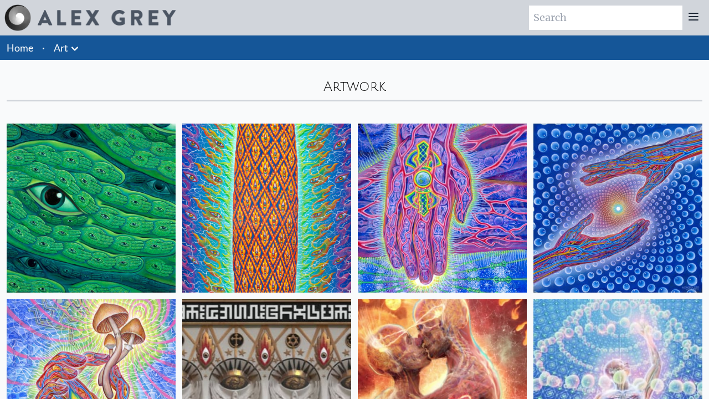
scroll to position [14800, 0]
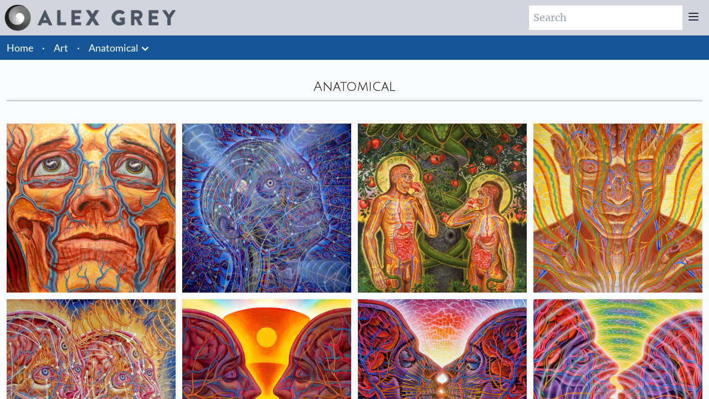
scroll to position [1452, 0]
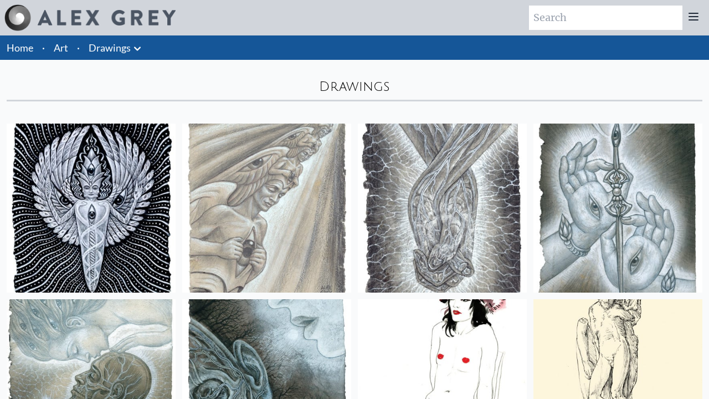
scroll to position [3032, 0]
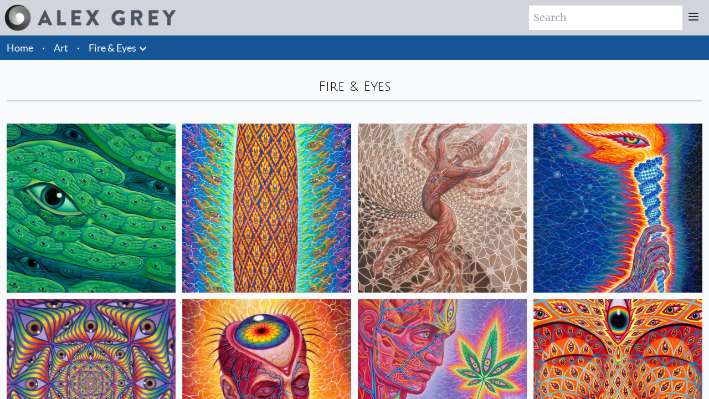
scroll to position [1276, 0]
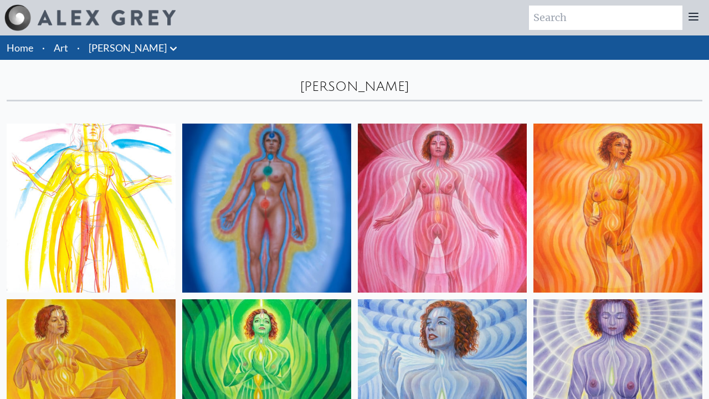
scroll to position [573, 0]
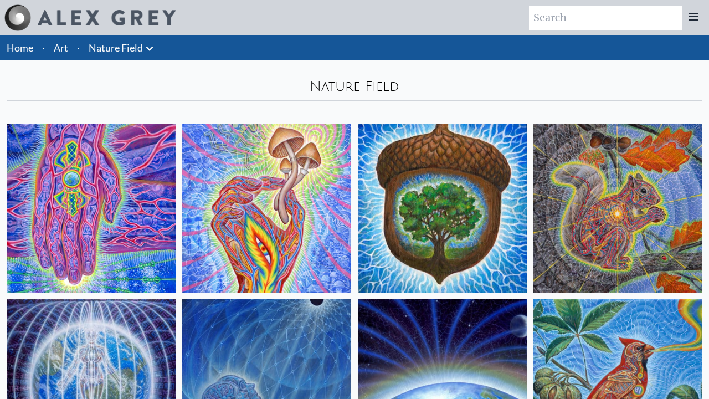
scroll to position [925, 0]
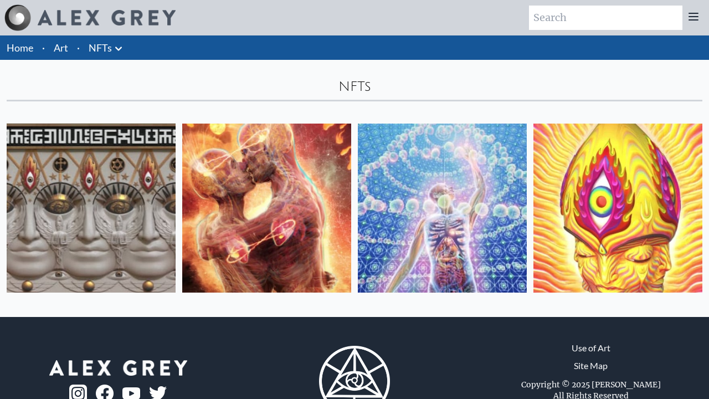
scroll to position [47, 0]
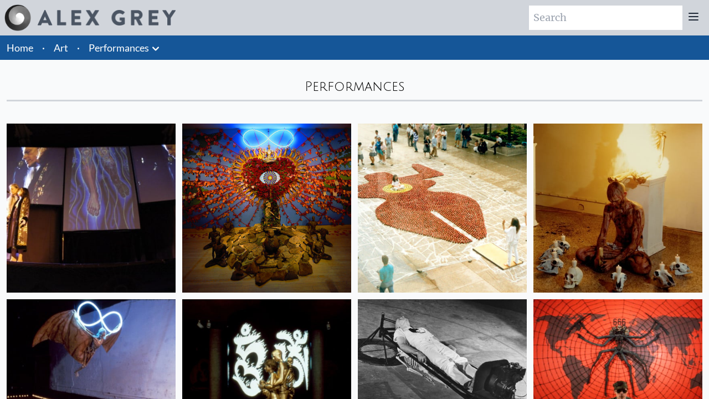
scroll to position [749, 0]
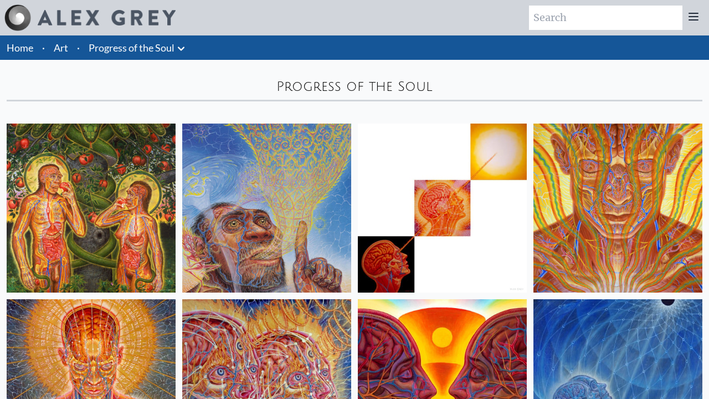
scroll to position [5843, 0]
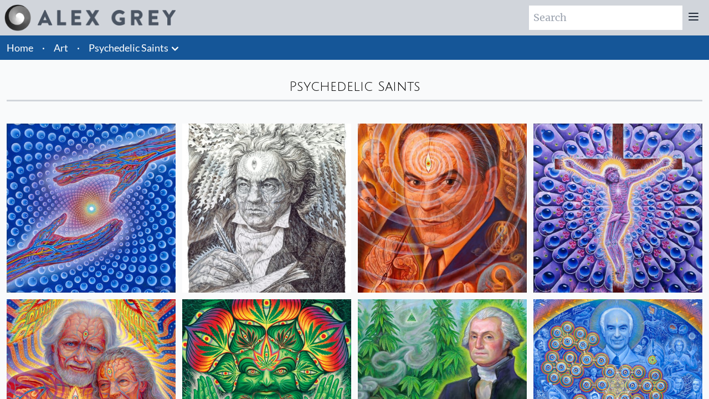
scroll to position [573, 0]
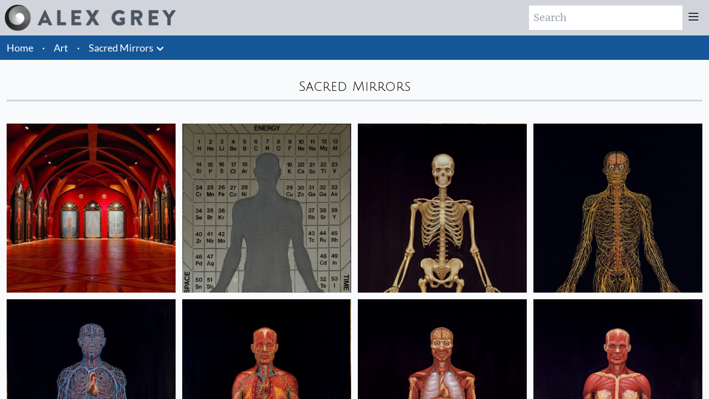
scroll to position [925, 0]
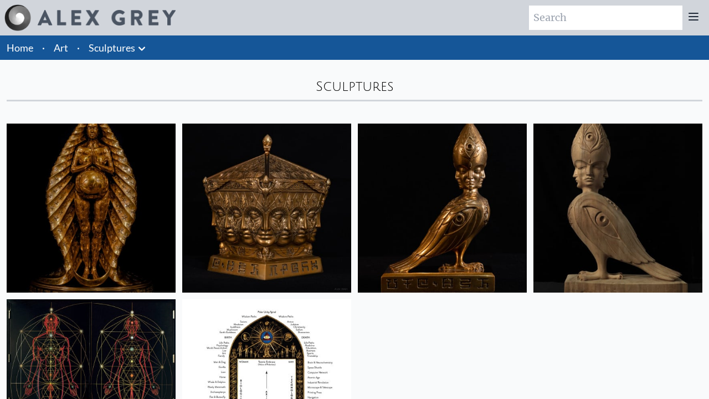
scroll to position [222, 0]
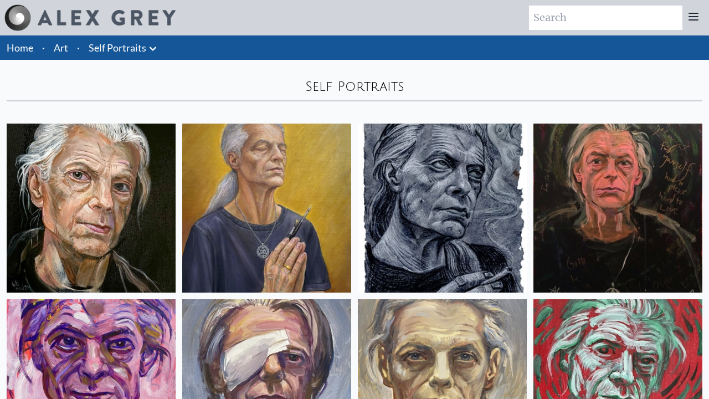
scroll to position [1276, 0]
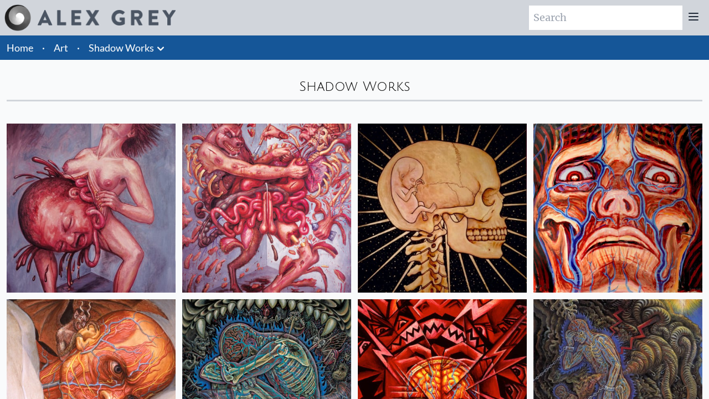
scroll to position [573, 0]
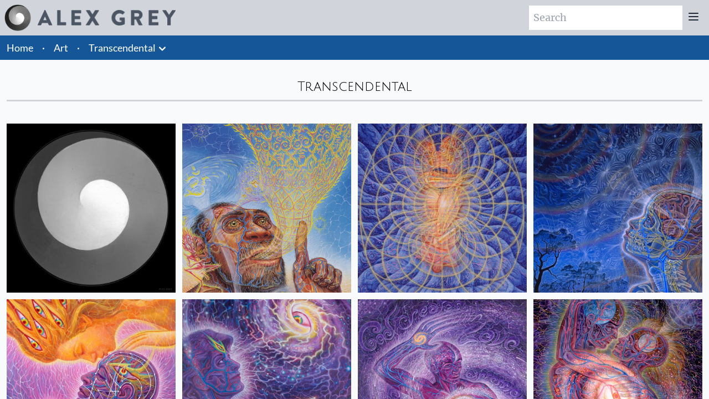
scroll to position [1452, 0]
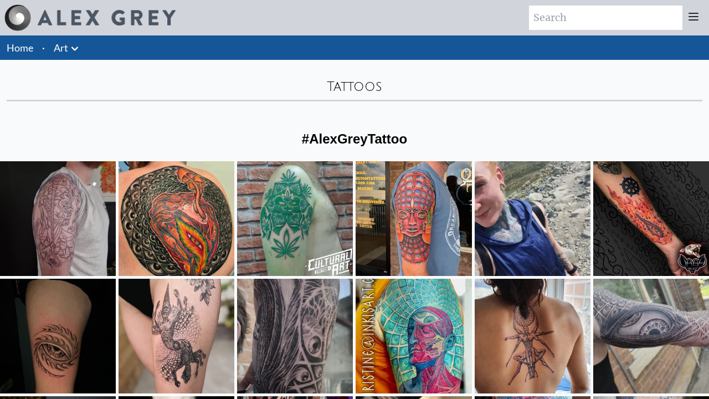
scroll to position [403, 0]
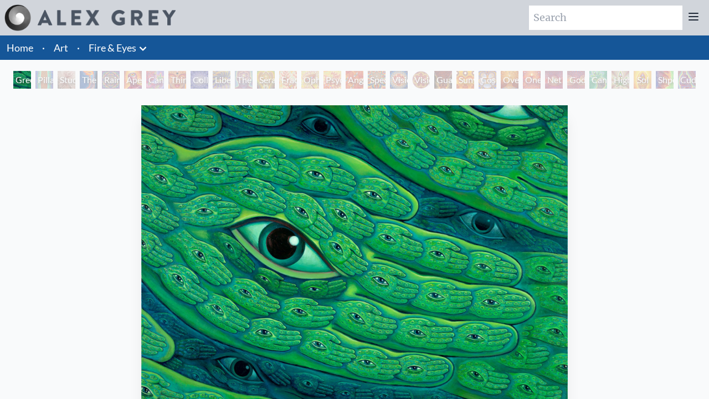
scroll to position [297, 0]
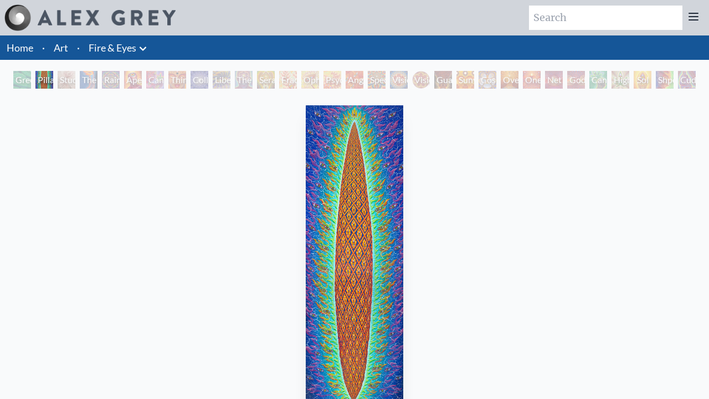
scroll to position [297, 0]
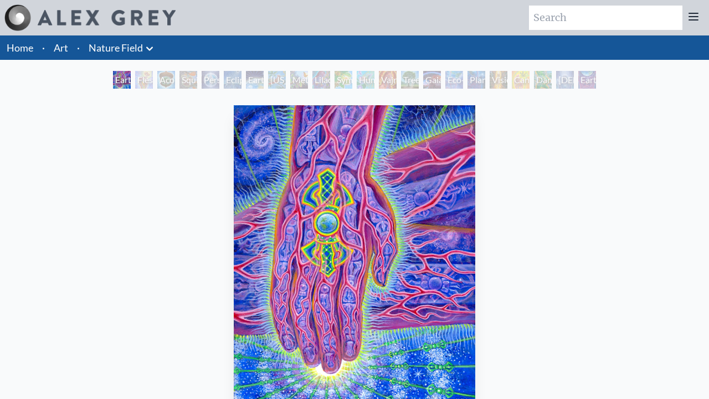
scroll to position [297, 0]
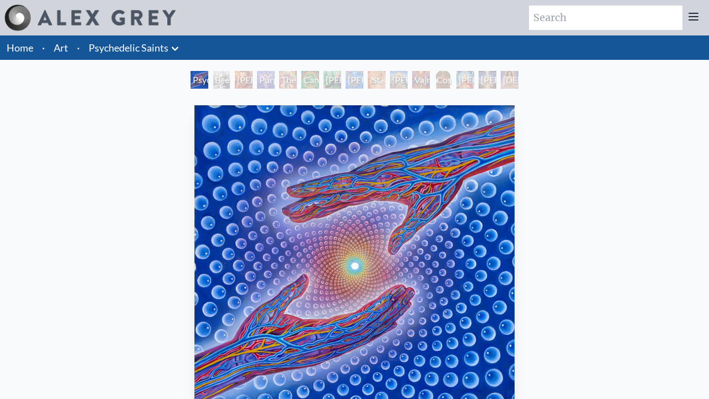
scroll to position [545, 0]
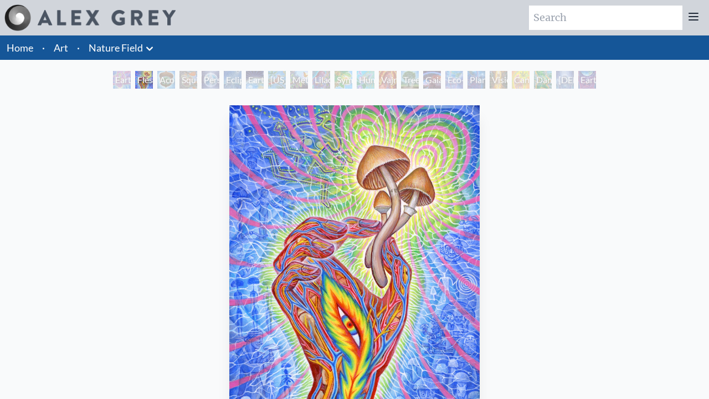
scroll to position [545, 0]
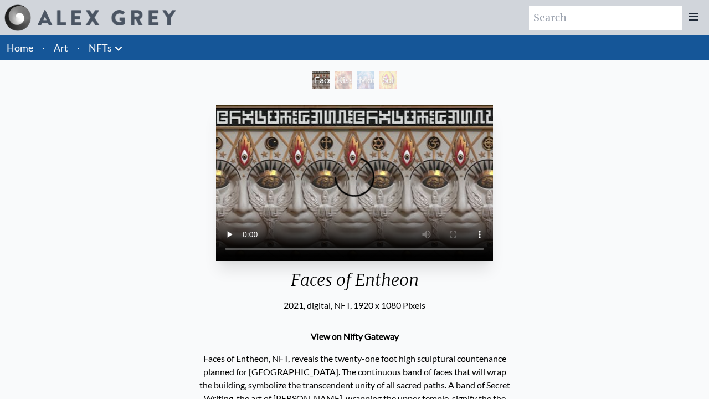
scroll to position [347, 0]
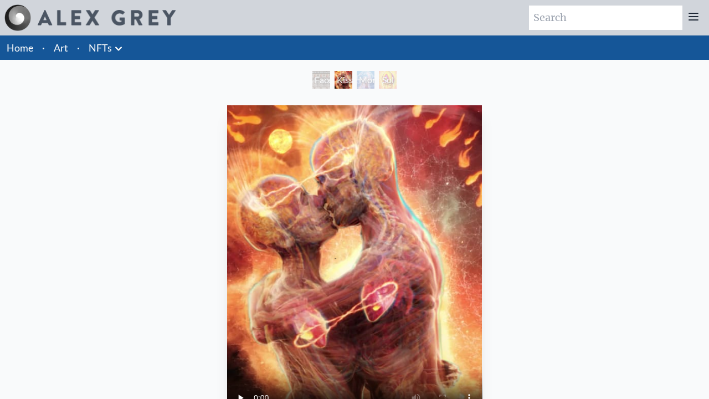
scroll to position [679, 0]
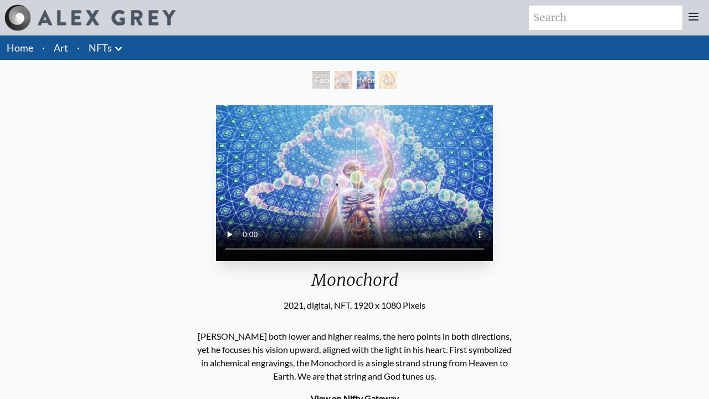
scroll to position [241, 0]
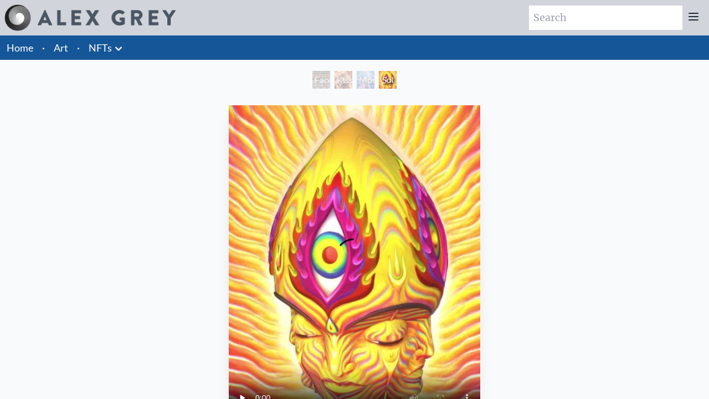
scroll to position [653, 0]
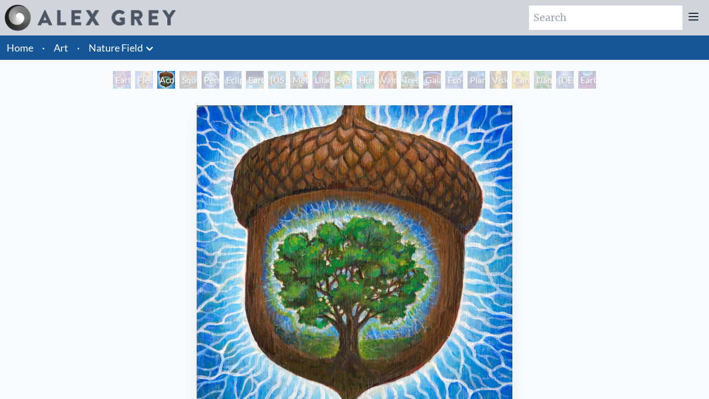
scroll to position [297, 0]
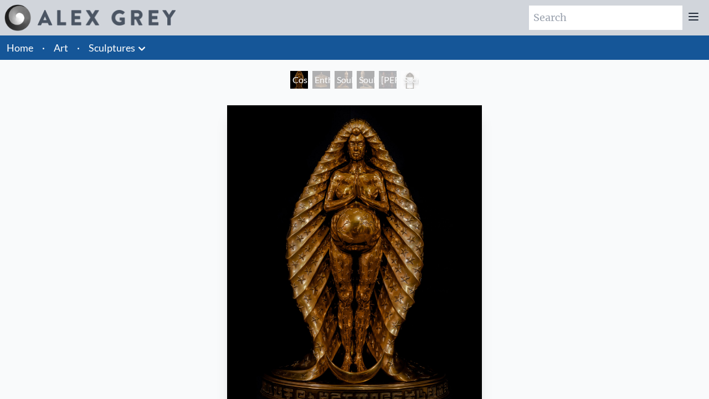
scroll to position [297, 0]
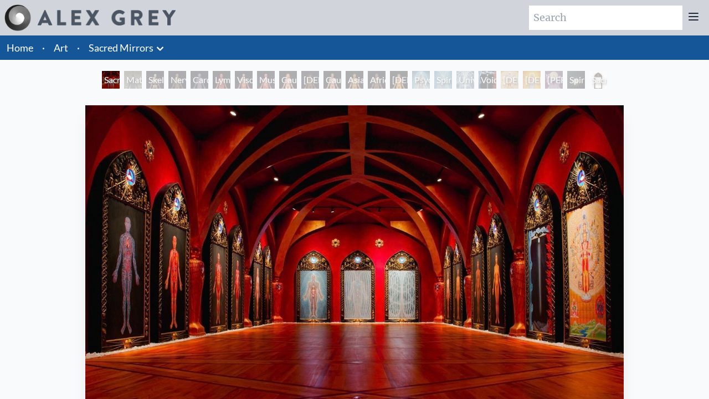
scroll to position [297, 0]
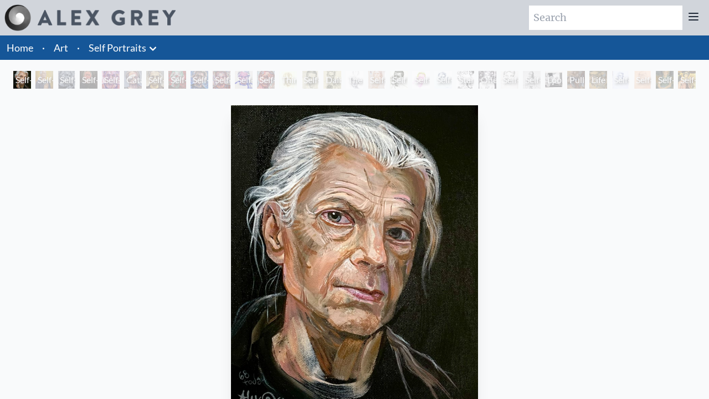
scroll to position [297, 0]
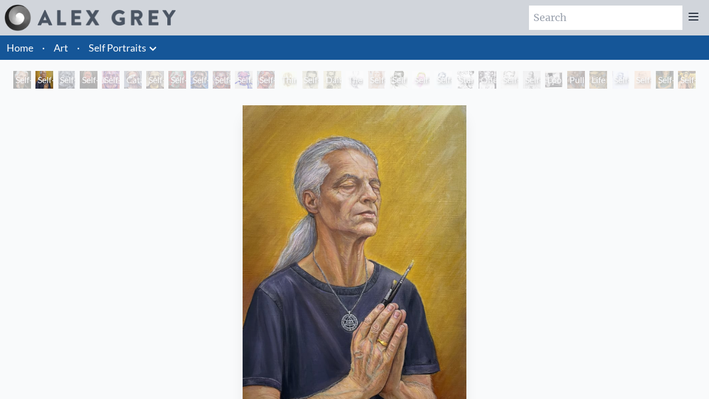
scroll to position [297, 0]
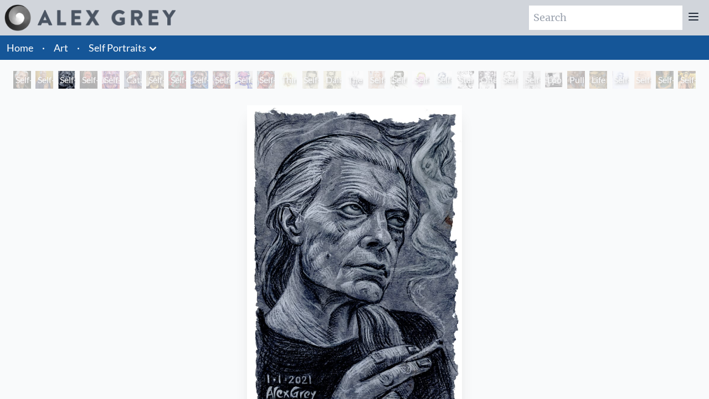
scroll to position [297, 0]
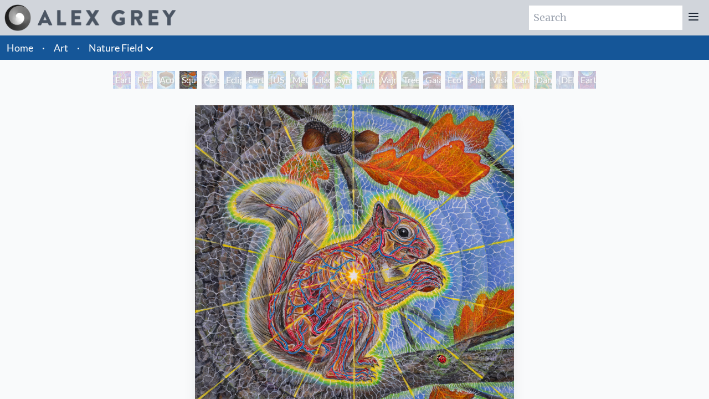
scroll to position [297, 0]
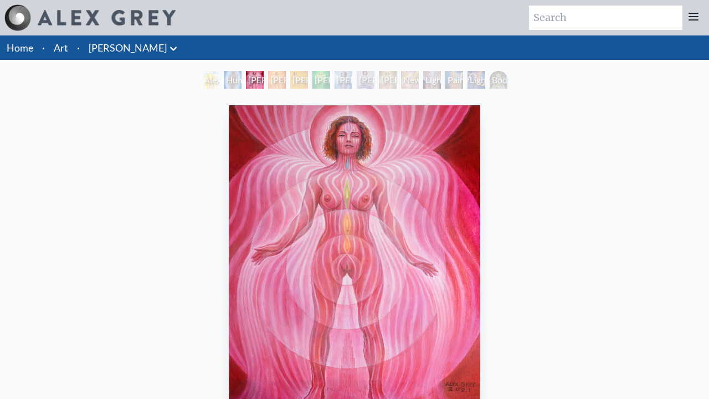
scroll to position [297, 0]
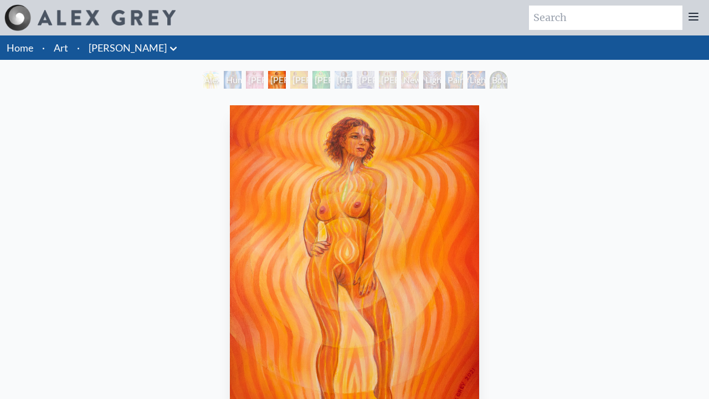
scroll to position [297, 0]
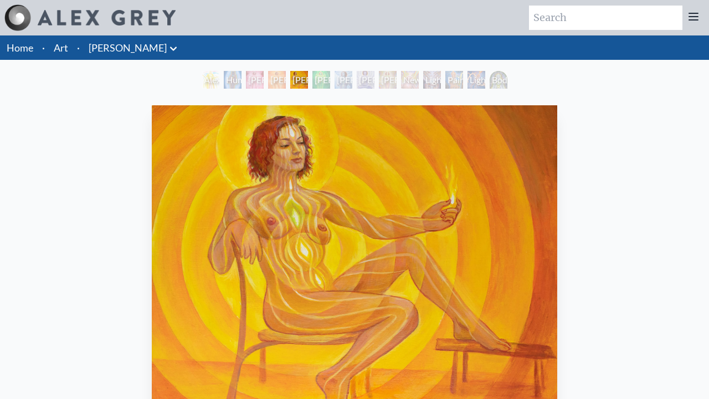
scroll to position [297, 0]
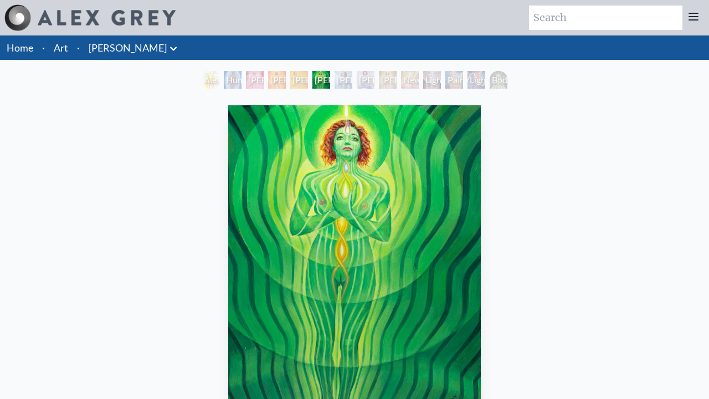
scroll to position [297, 0]
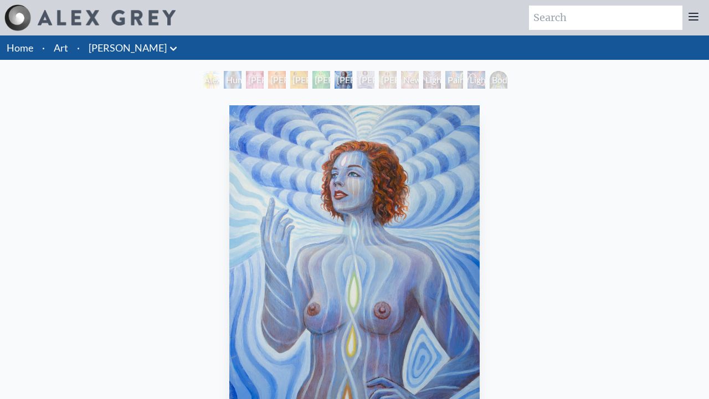
scroll to position [297, 0]
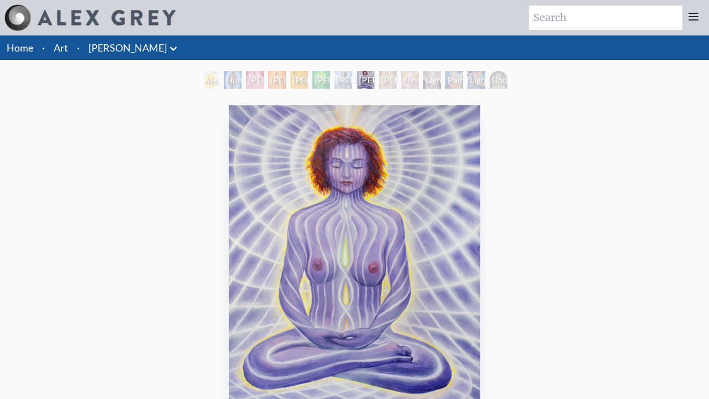
scroll to position [297, 0]
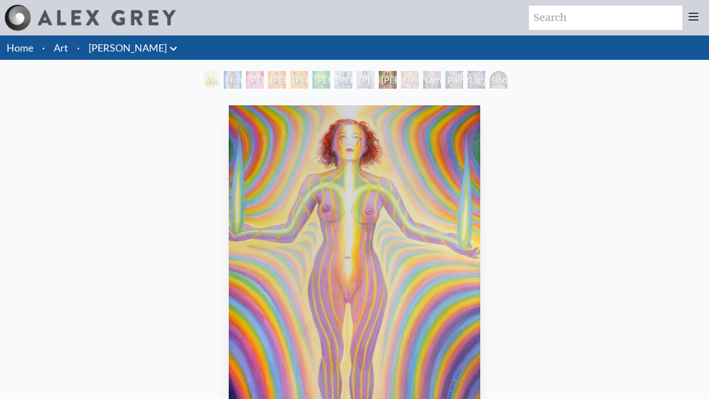
scroll to position [297, 0]
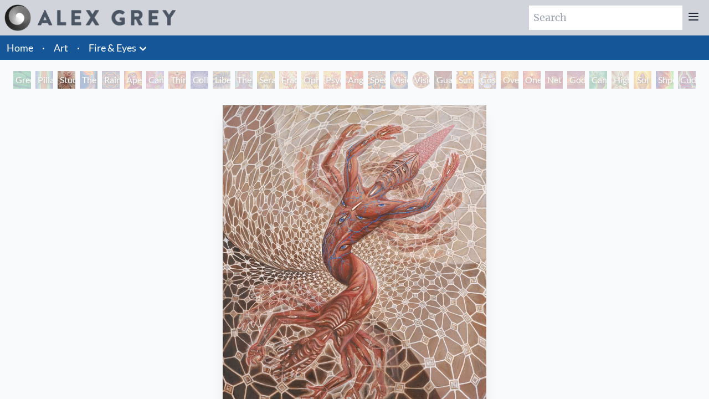
scroll to position [297, 0]
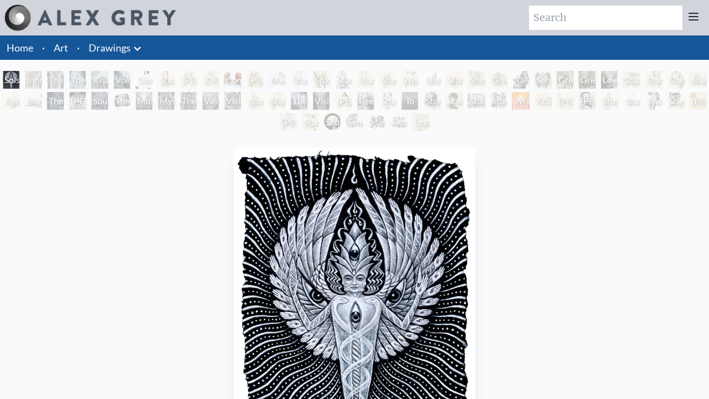
scroll to position [587, 0]
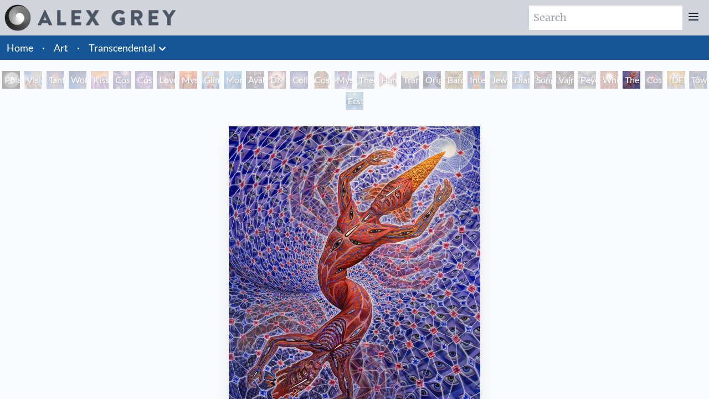
scroll to position [566, 0]
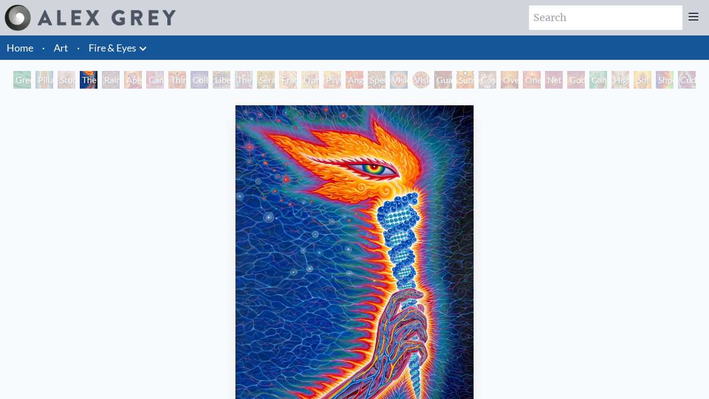
scroll to position [545, 0]
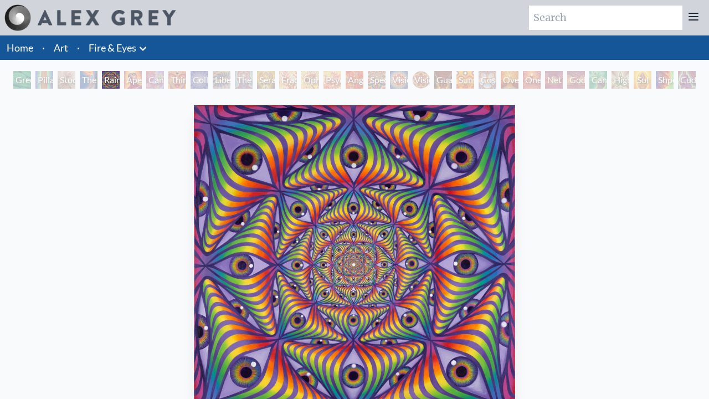
scroll to position [570, 0]
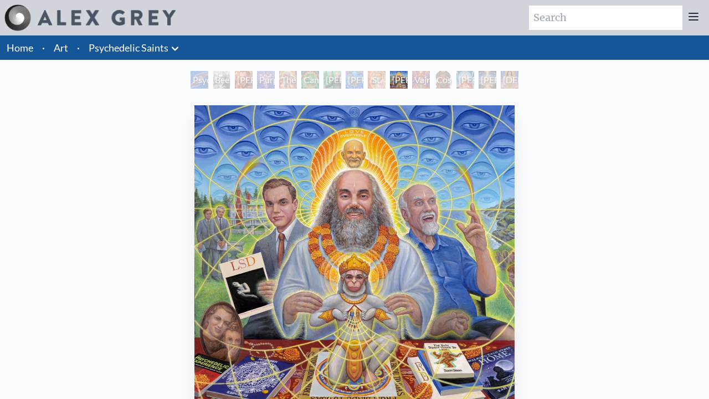
scroll to position [297, 0]
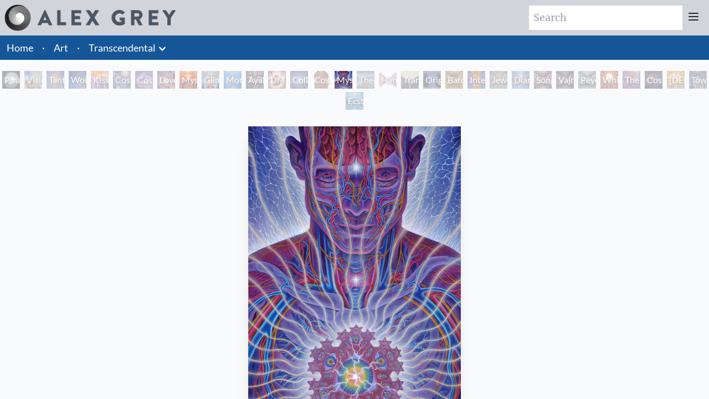
scroll to position [566, 0]
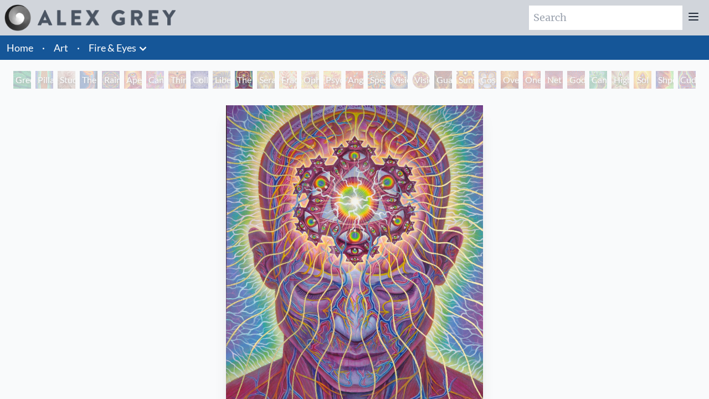
scroll to position [545, 0]
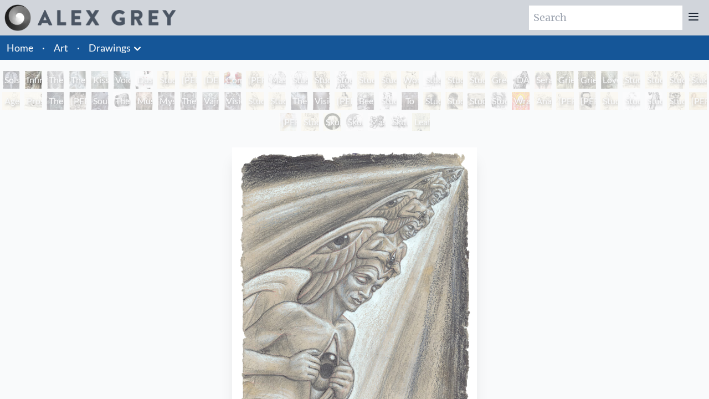
scroll to position [339, 0]
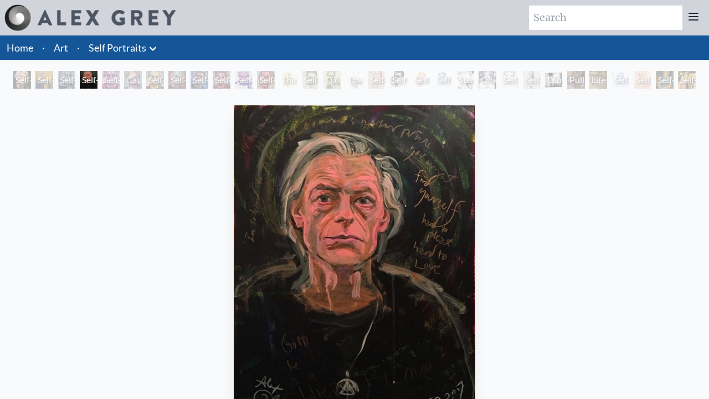
scroll to position [297, 0]
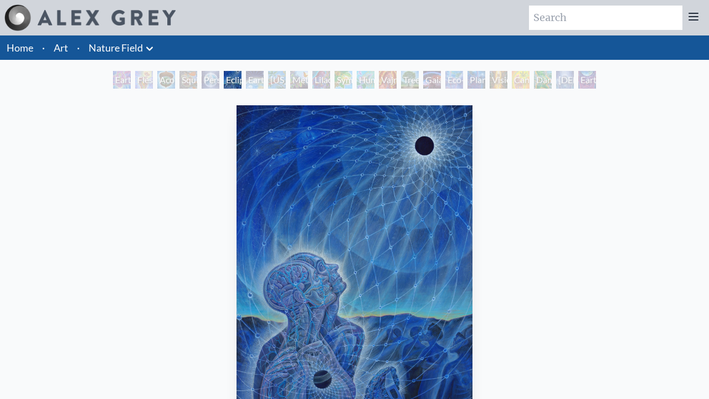
scroll to position [545, 0]
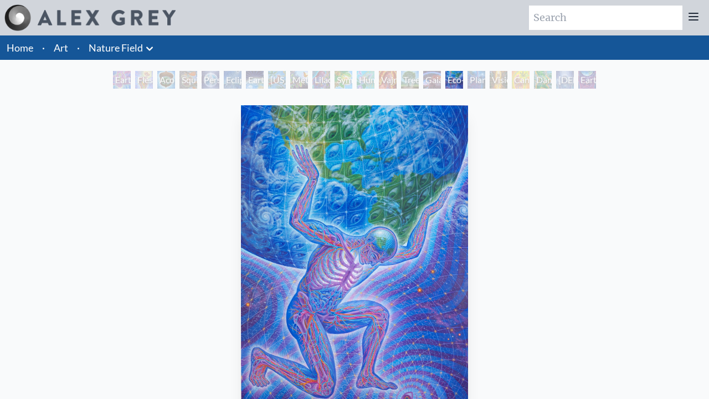
scroll to position [297, 0]
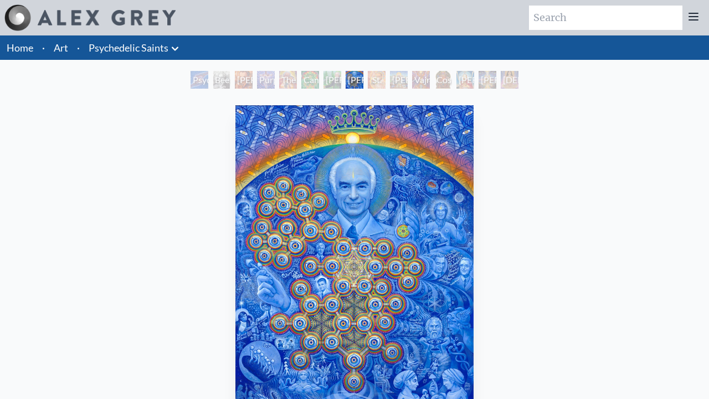
scroll to position [297, 0]
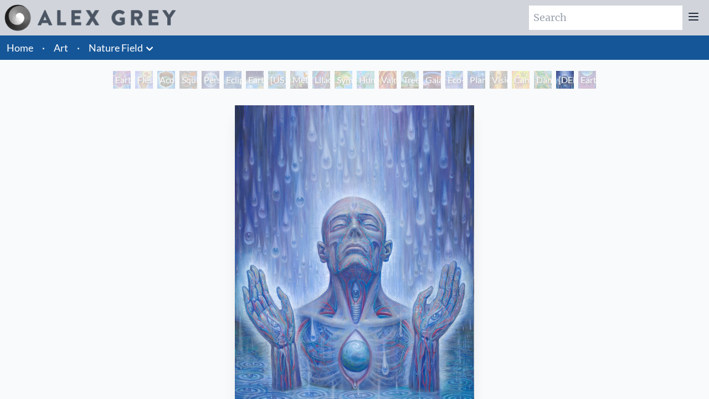
scroll to position [545, 0]
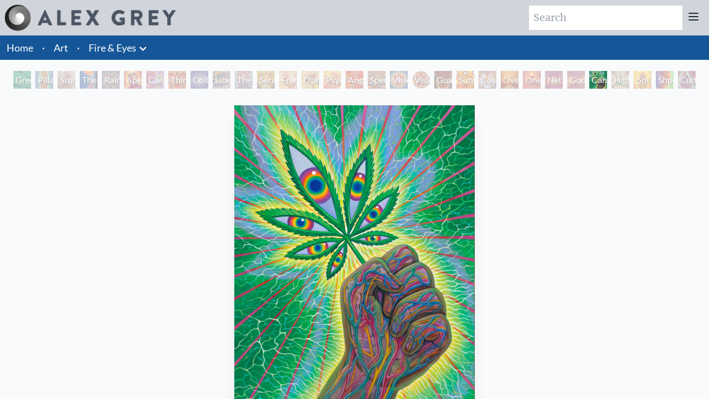
scroll to position [545, 0]
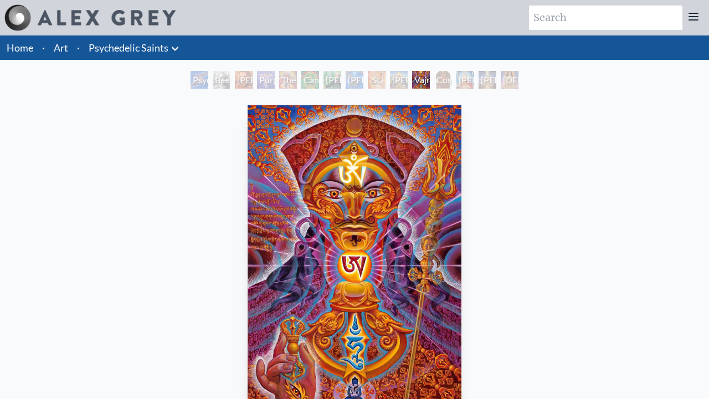
scroll to position [545, 0]
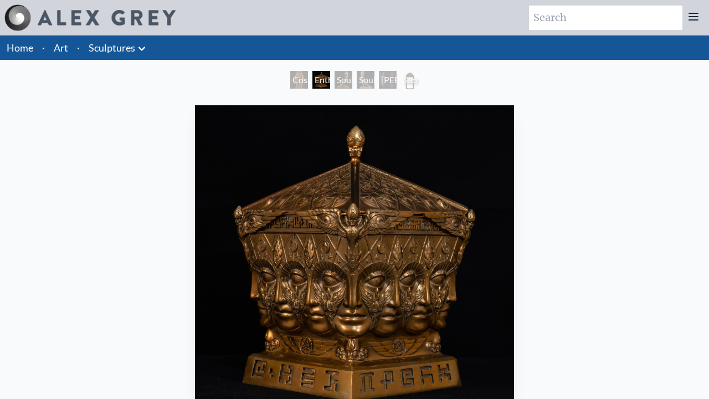
scroll to position [297, 0]
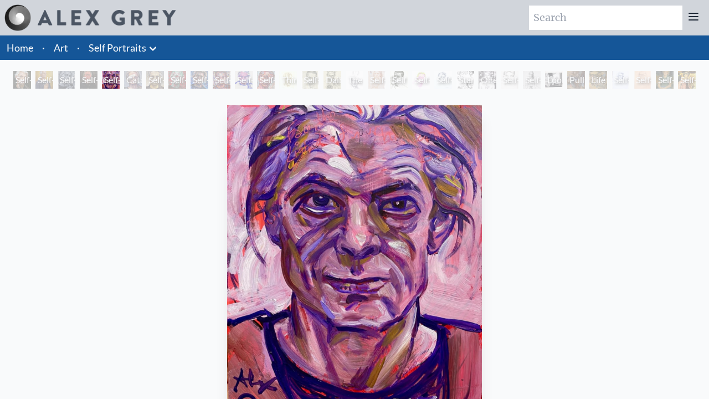
scroll to position [297, 0]
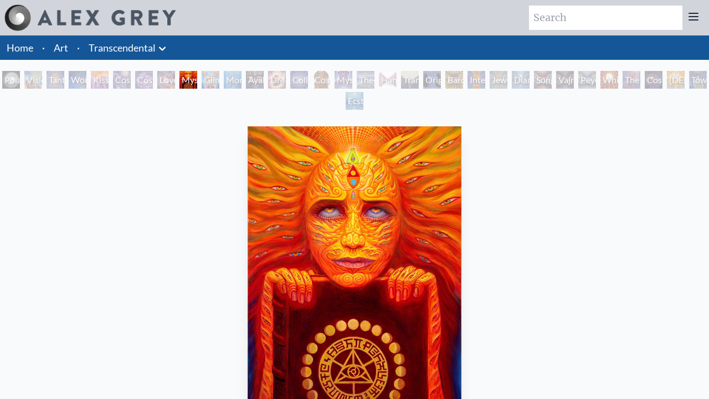
scroll to position [318, 0]
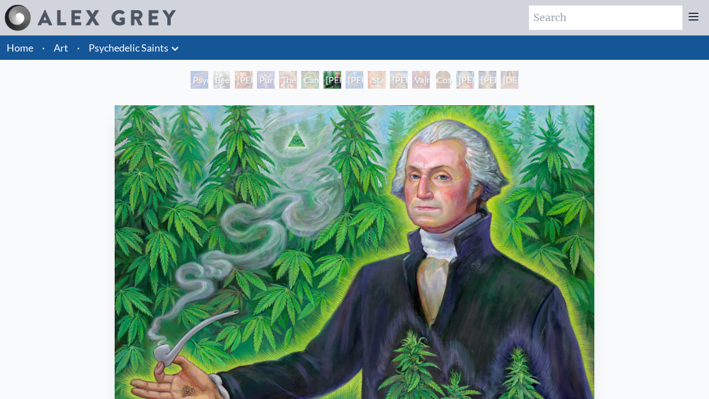
scroll to position [297, 0]
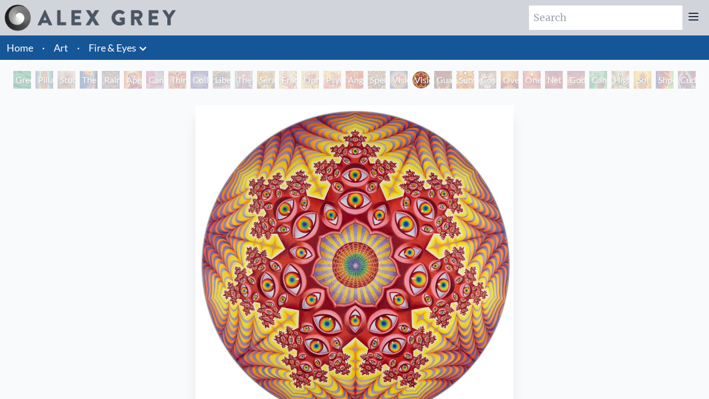
scroll to position [545, 0]
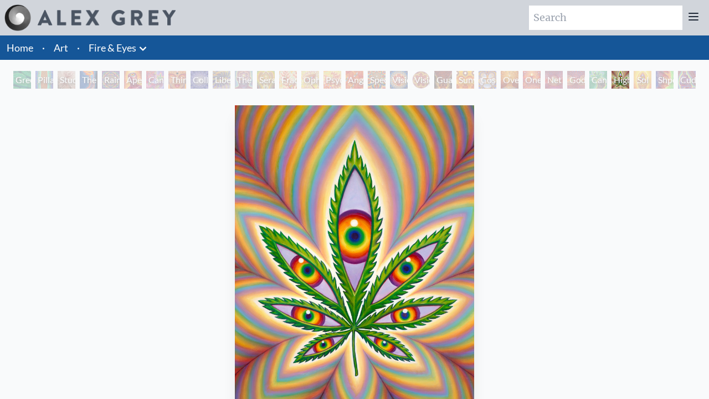
scroll to position [297, 0]
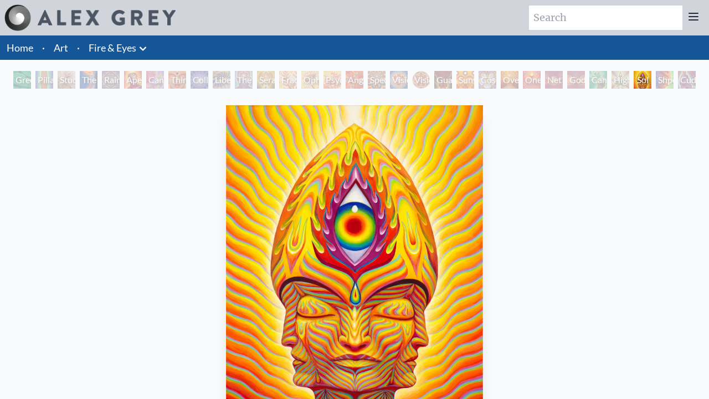
scroll to position [545, 0]
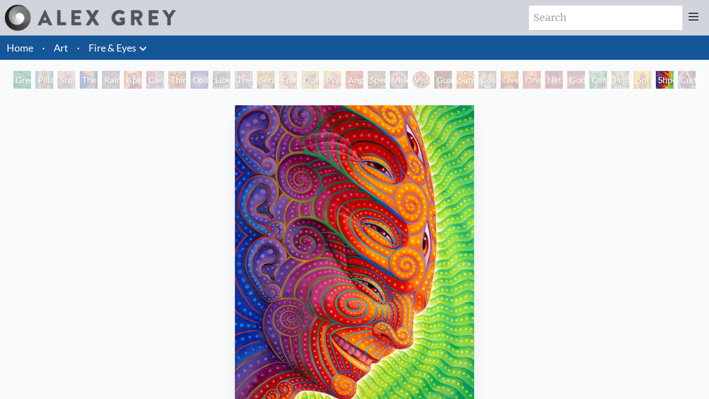
scroll to position [545, 0]
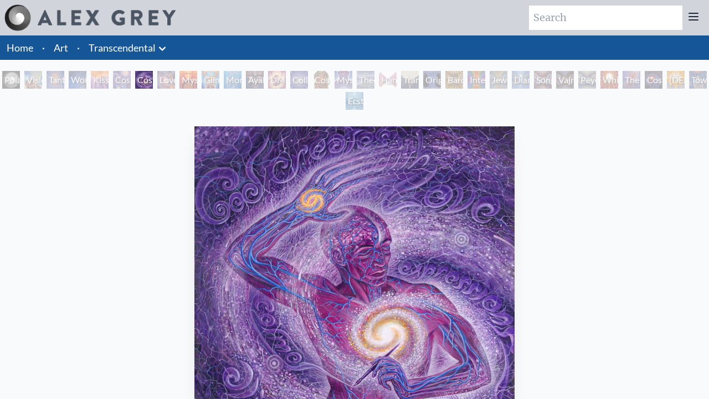
scroll to position [566, 0]
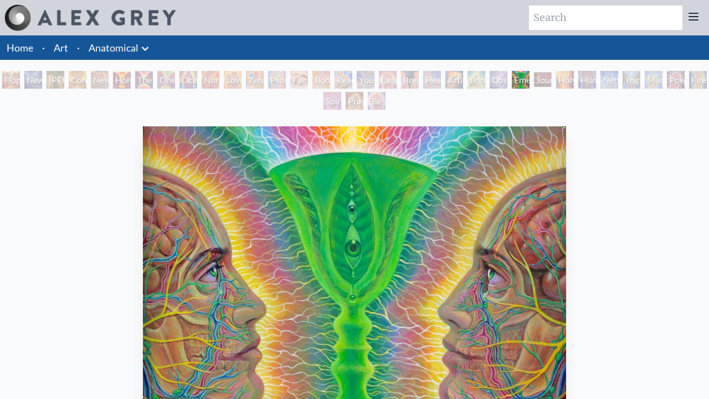
scroll to position [318, 0]
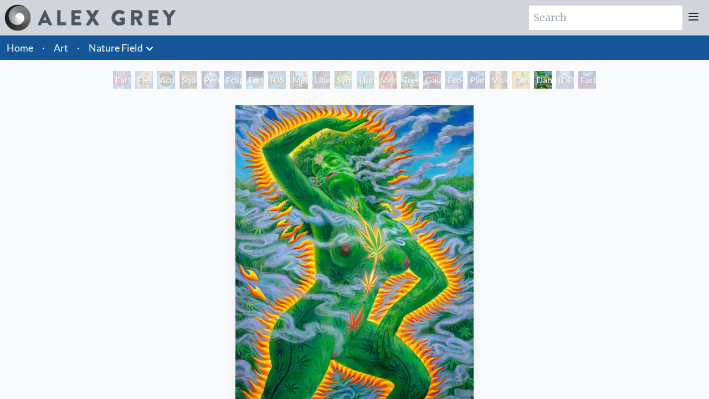
scroll to position [297, 0]
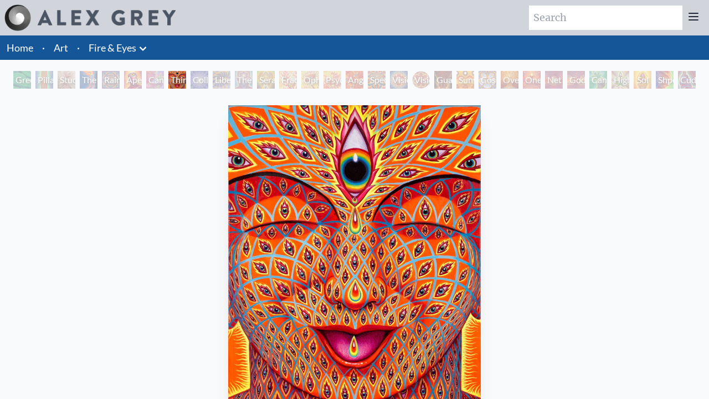
scroll to position [297, 0]
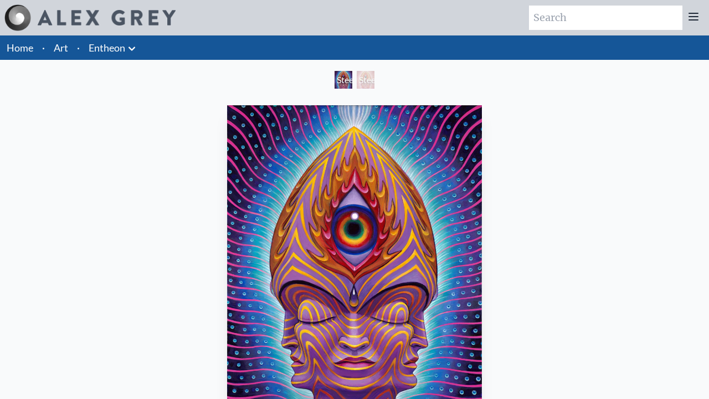
scroll to position [297, 0]
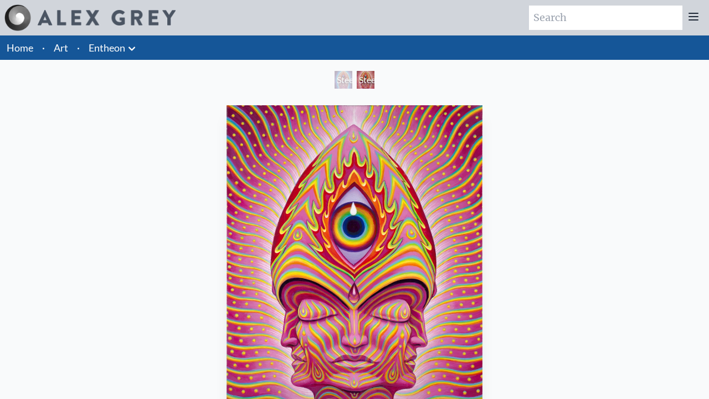
scroll to position [297, 0]
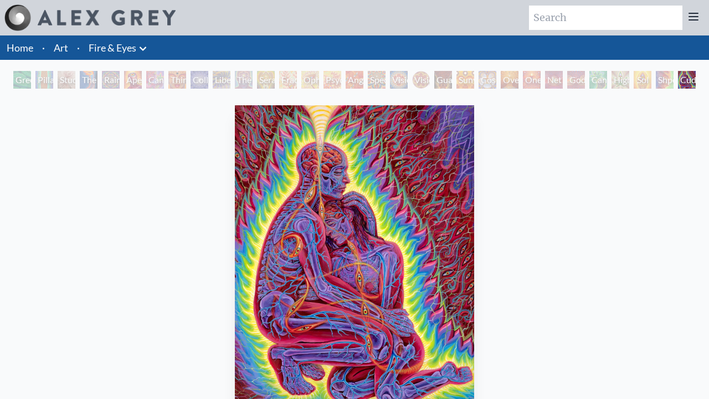
scroll to position [297, 0]
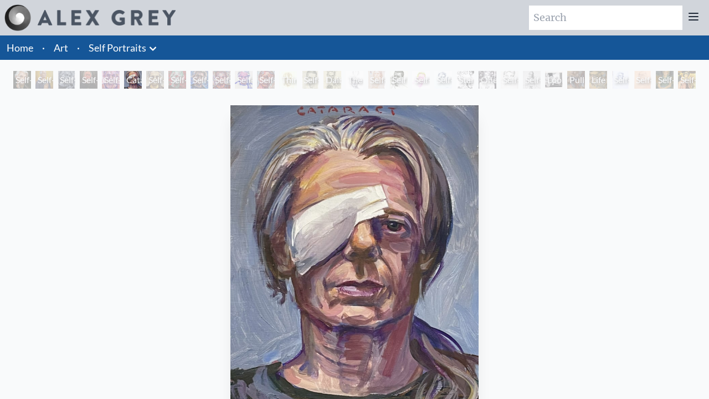
scroll to position [297, 0]
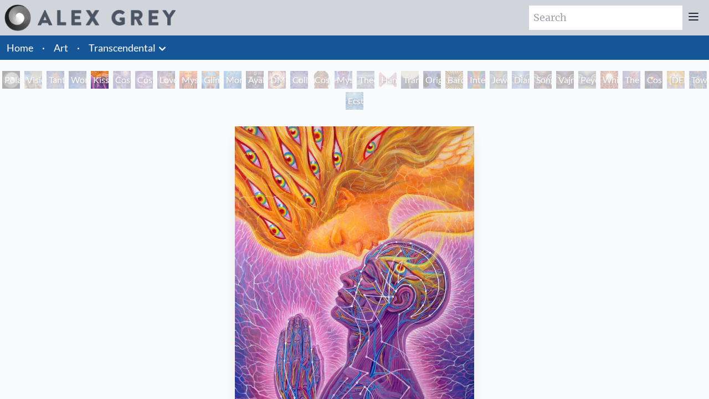
scroll to position [566, 0]
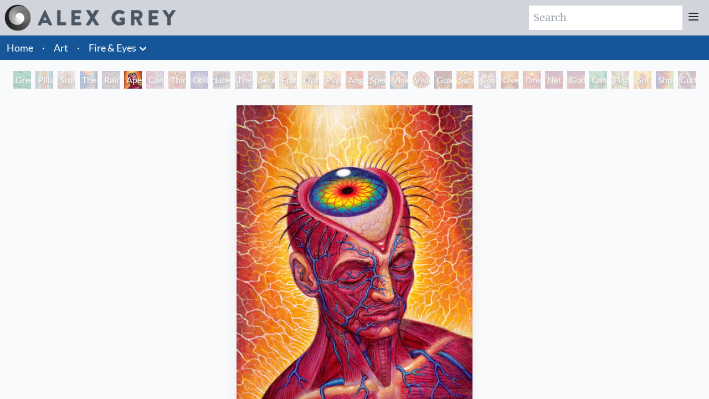
scroll to position [297, 0]
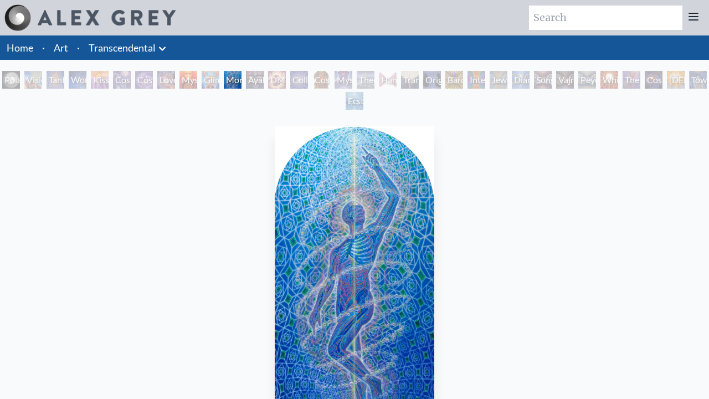
scroll to position [318, 0]
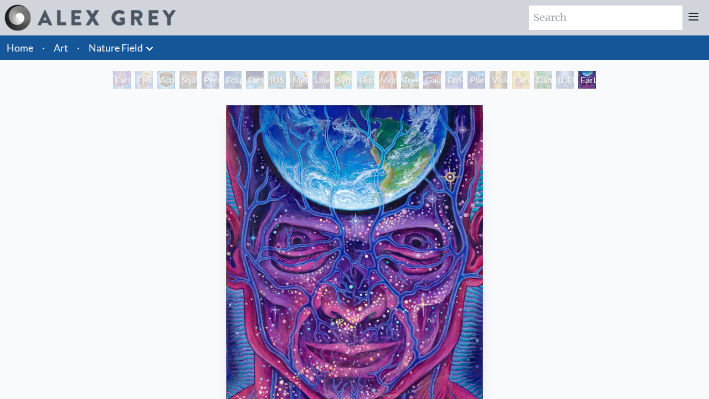
scroll to position [297, 0]
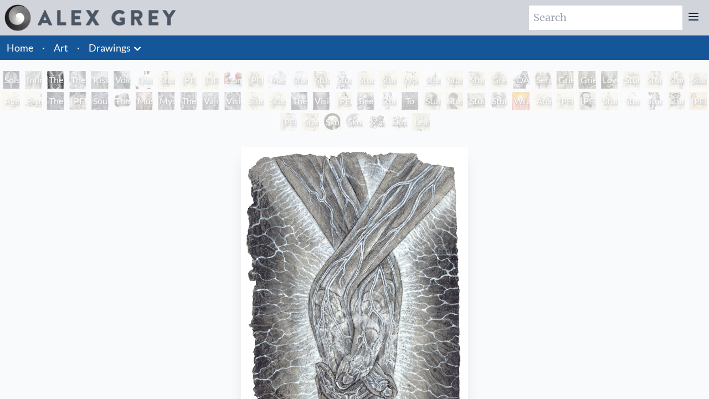
scroll to position [339, 0]
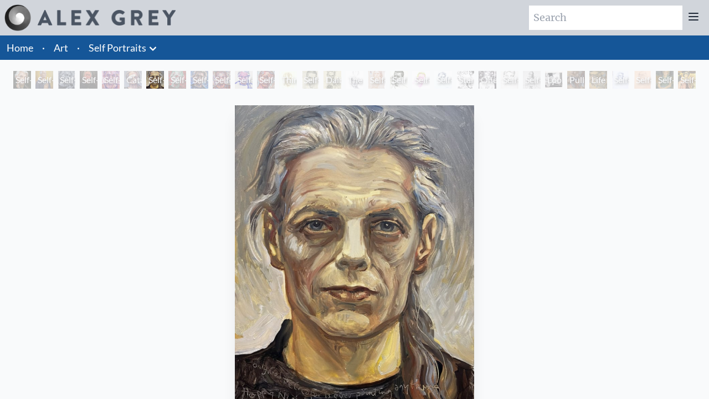
scroll to position [321, 0]
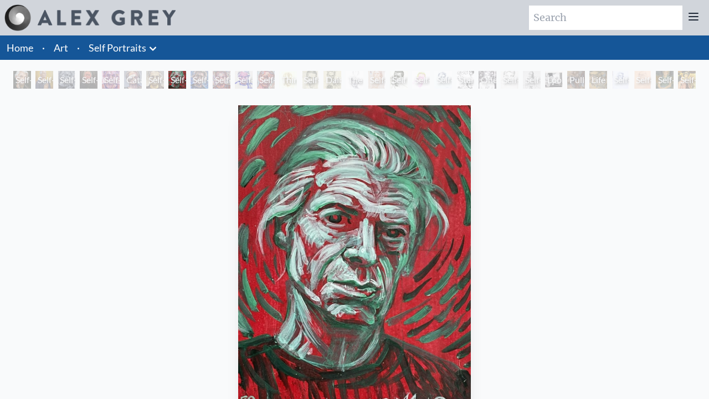
scroll to position [297, 0]
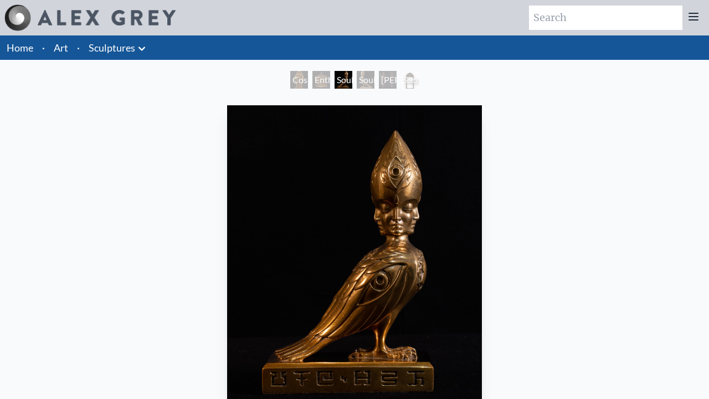
scroll to position [545, 0]
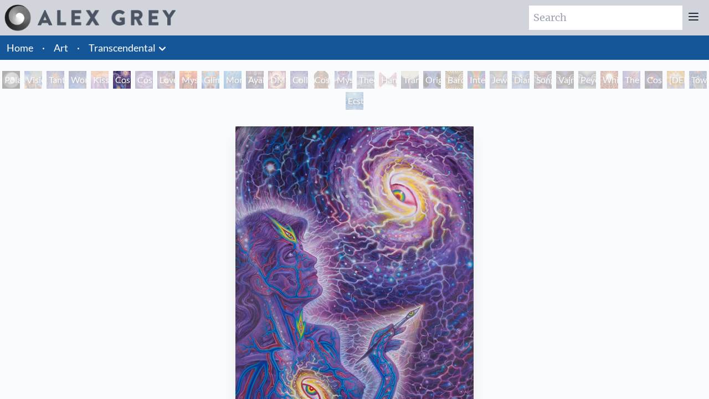
scroll to position [566, 0]
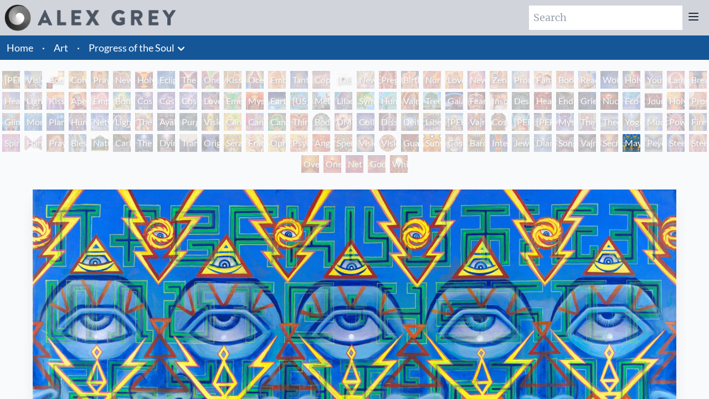
scroll to position [406, 0]
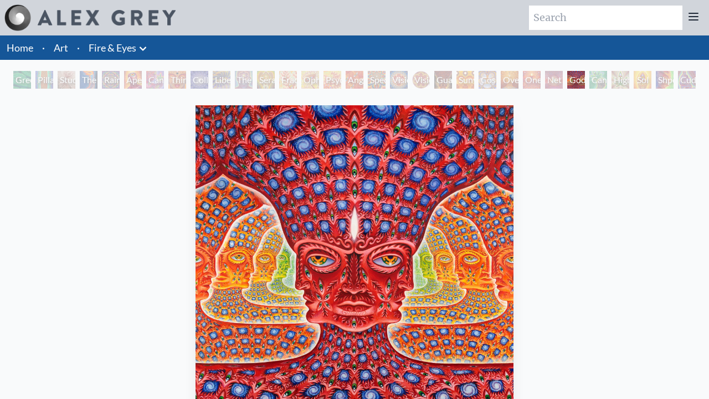
scroll to position [1006, 0]
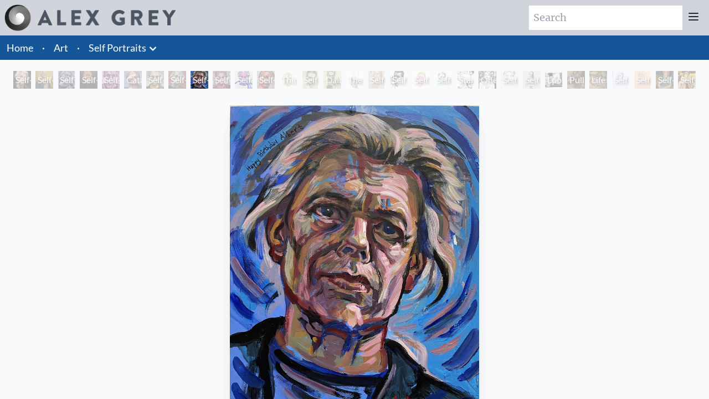
scroll to position [297, 0]
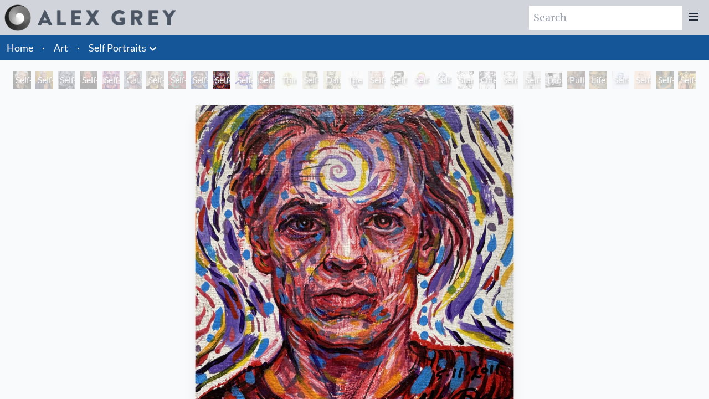
scroll to position [297, 0]
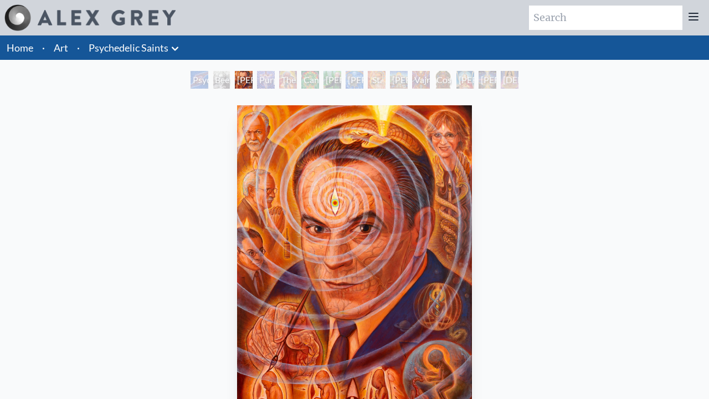
scroll to position [297, 0]
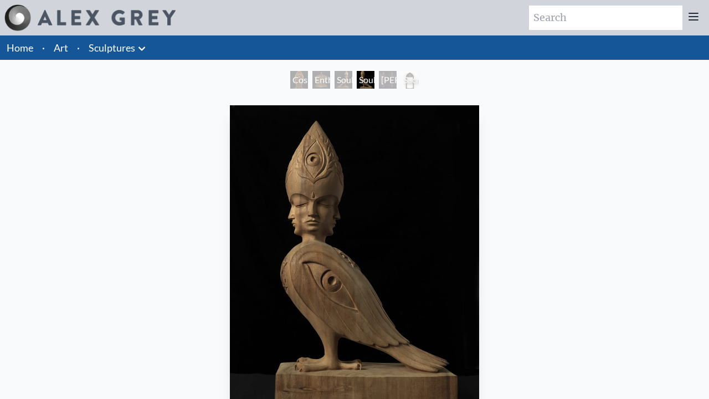
scroll to position [545, 0]
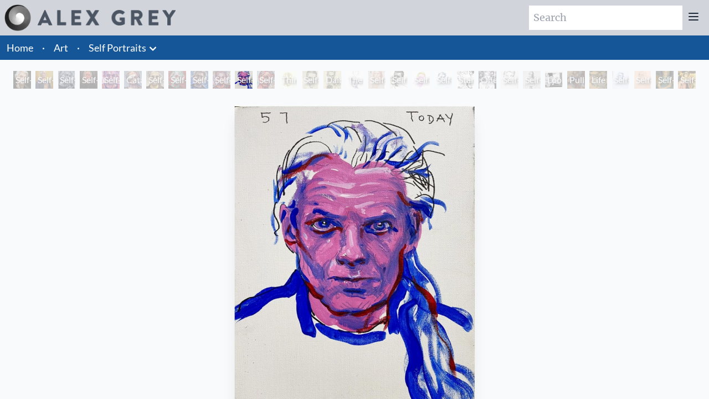
scroll to position [297, 0]
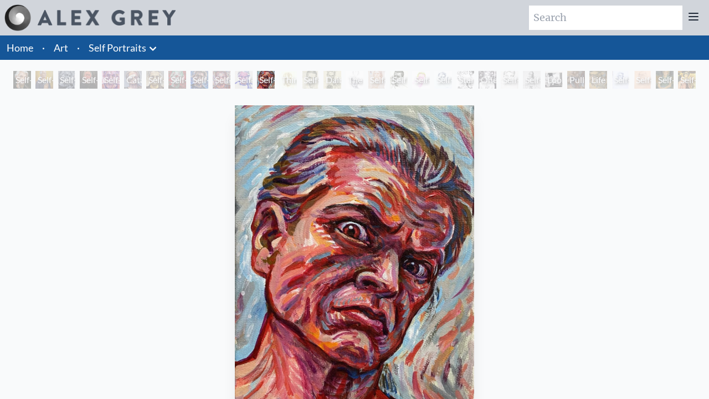
scroll to position [297, 0]
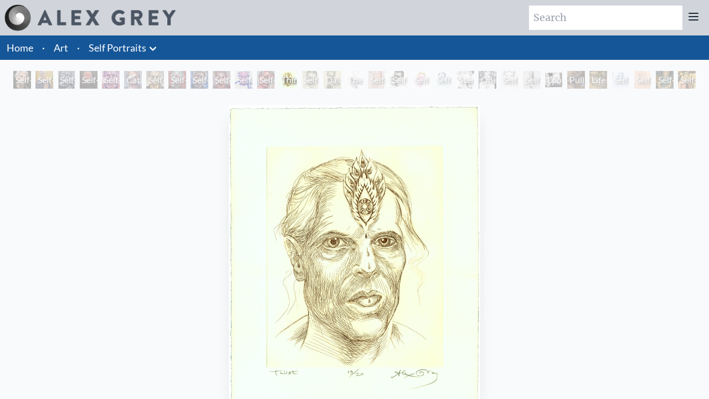
scroll to position [297, 0]
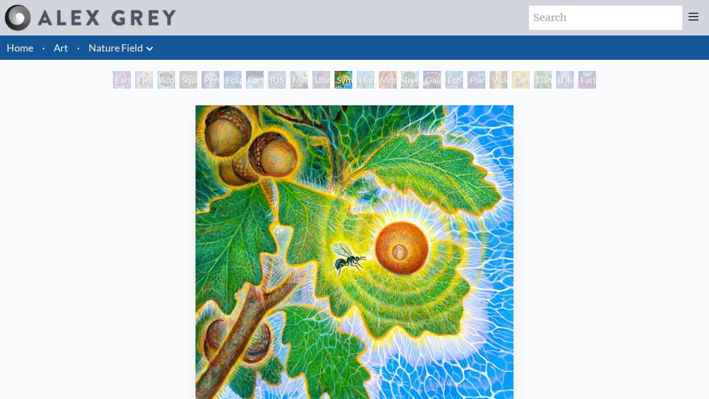
scroll to position [297, 0]
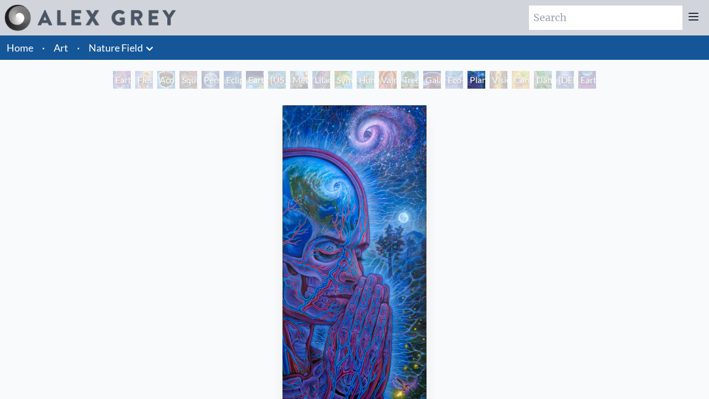
scroll to position [545, 0]
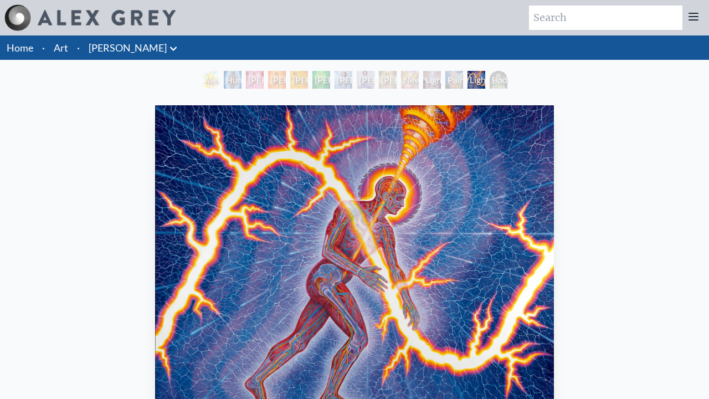
scroll to position [297, 0]
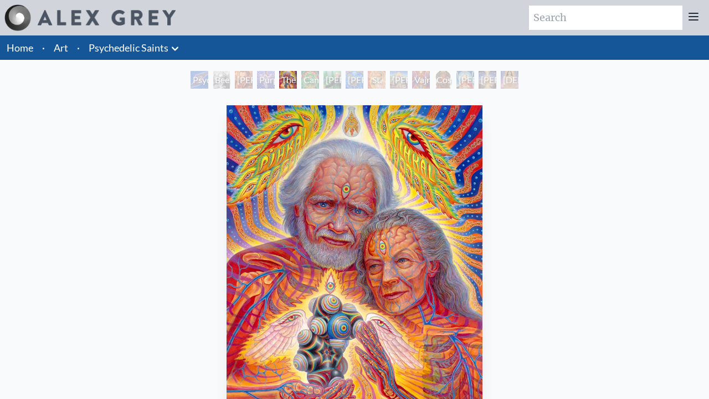
scroll to position [545, 0]
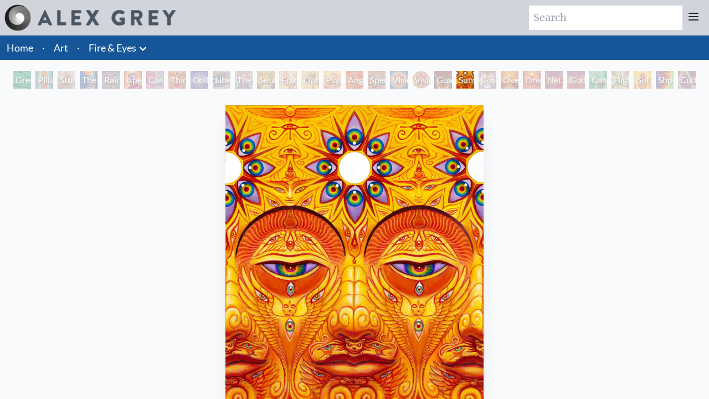
scroll to position [545, 0]
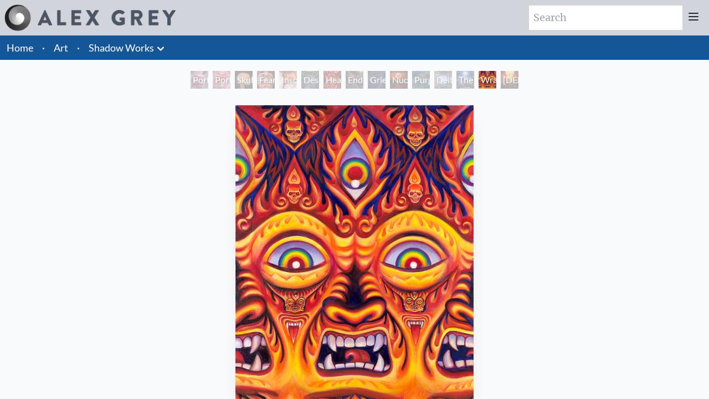
scroll to position [297, 0]
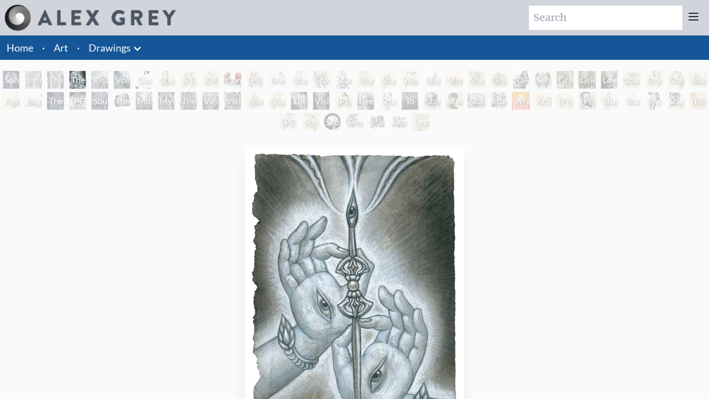
scroll to position [339, 0]
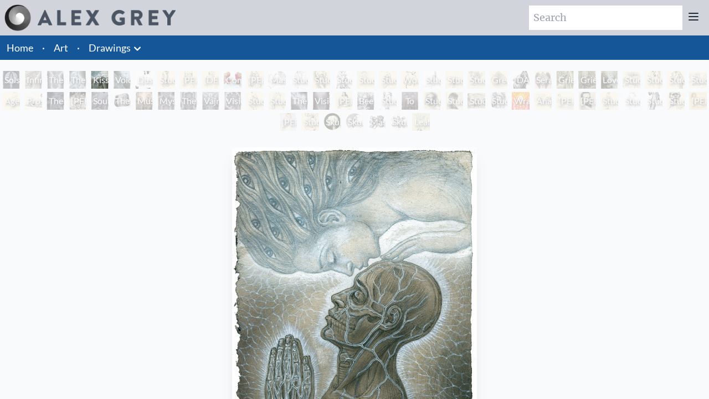
scroll to position [587, 0]
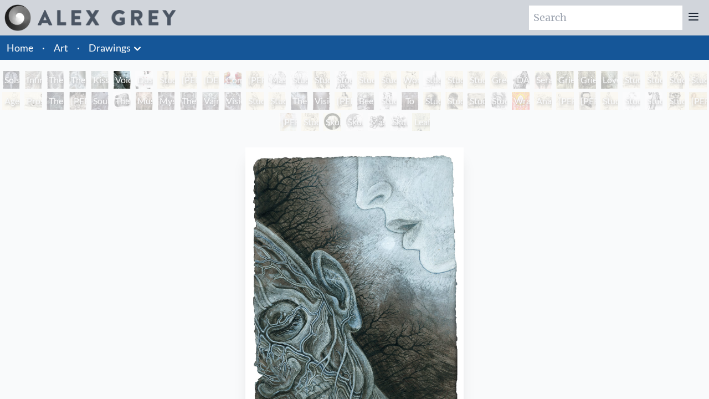
scroll to position [339, 0]
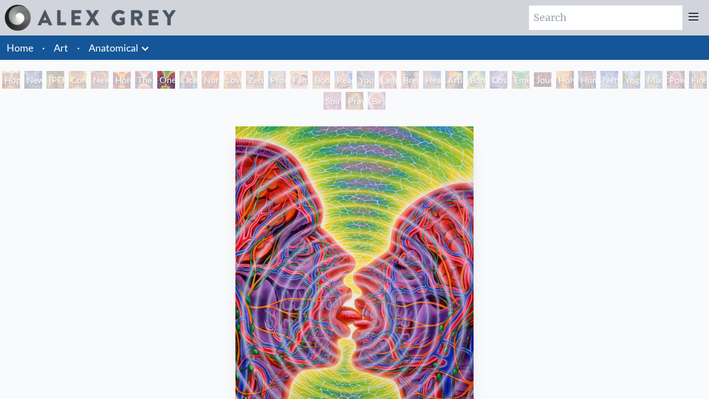
scroll to position [318, 0]
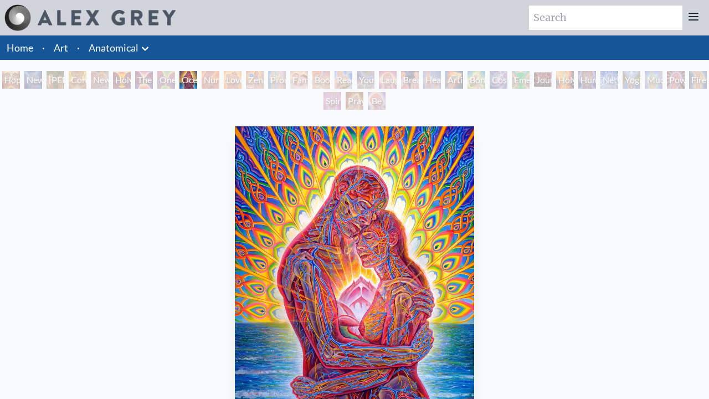
scroll to position [566, 0]
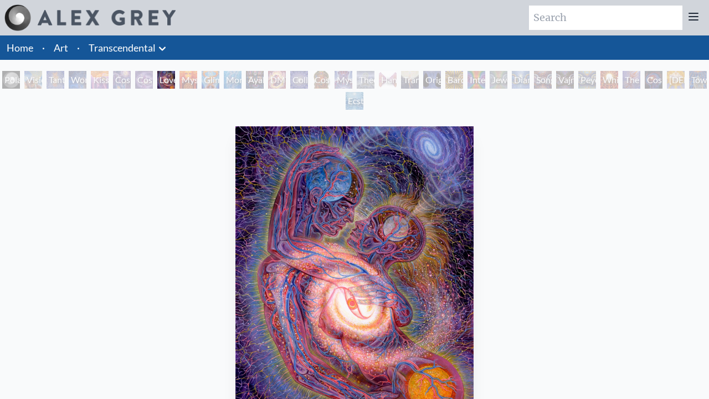
scroll to position [566, 0]
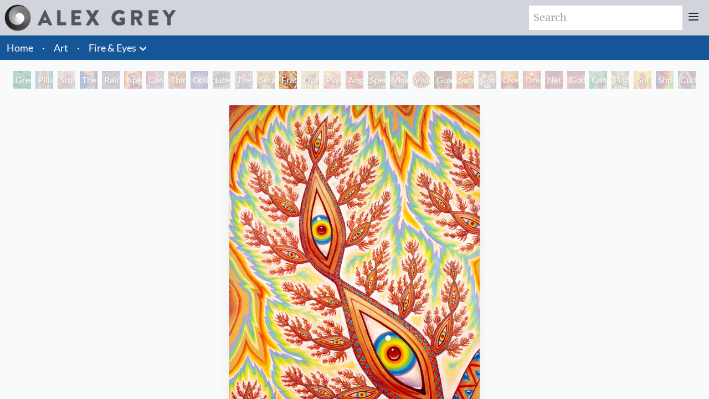
scroll to position [297, 0]
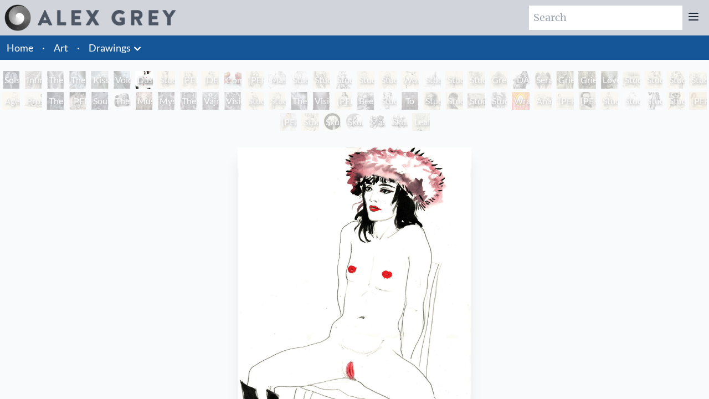
scroll to position [339, 0]
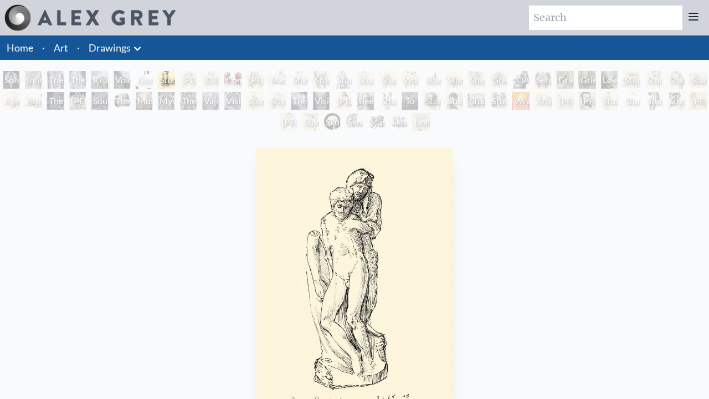
scroll to position [339, 0]
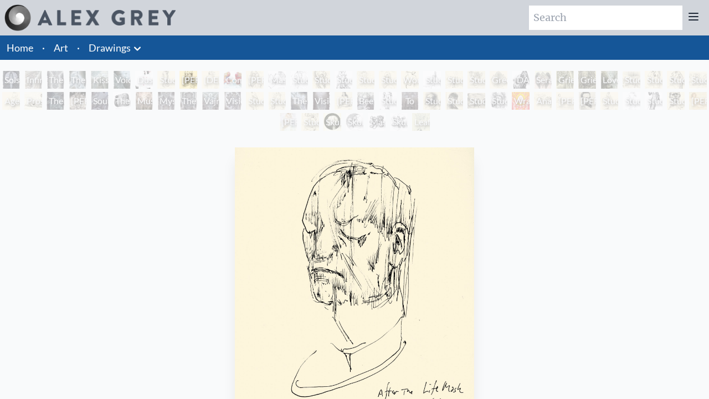
scroll to position [339, 0]
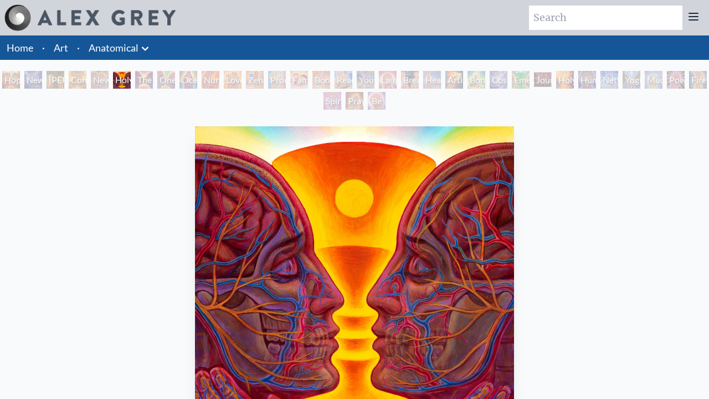
scroll to position [318, 0]
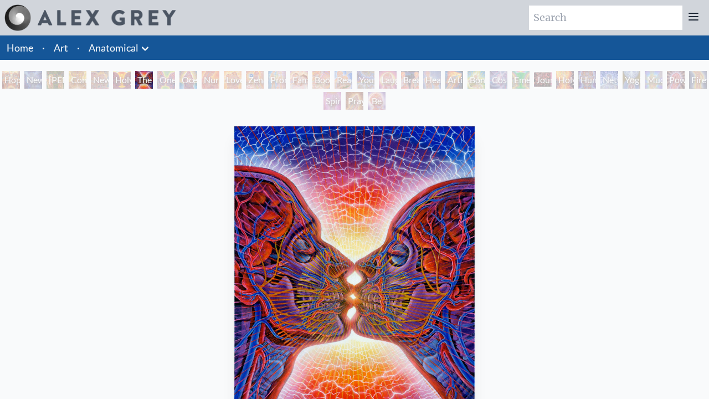
scroll to position [566, 0]
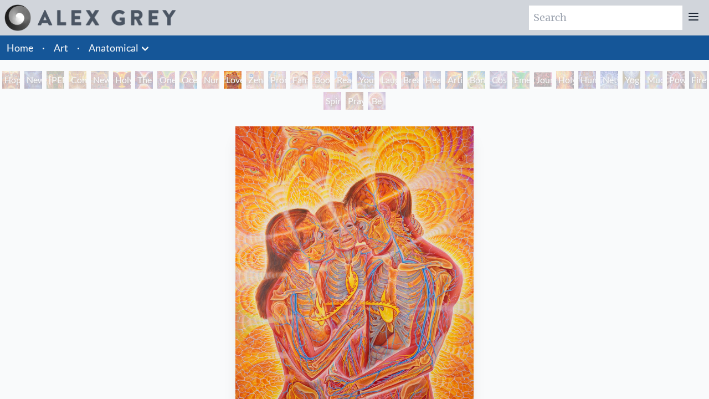
scroll to position [318, 0]
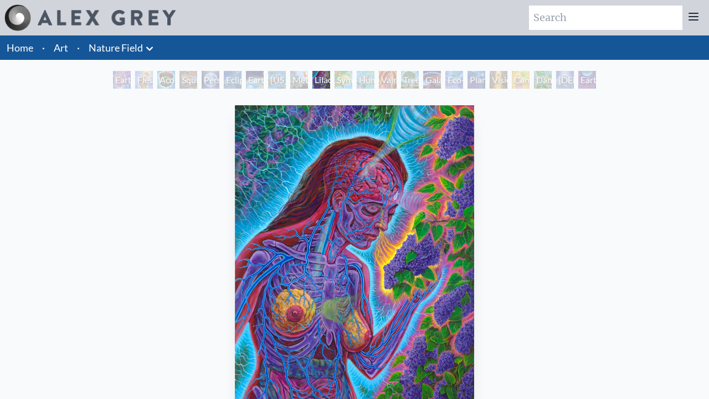
scroll to position [297, 0]
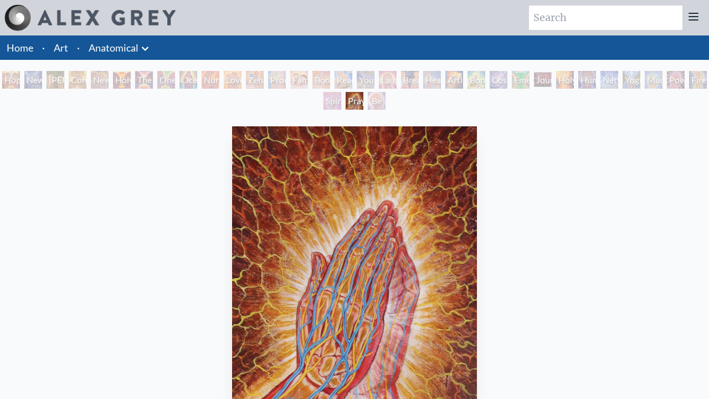
scroll to position [318, 0]
